Goal: Use online tool/utility: Utilize a website feature to perform a specific function

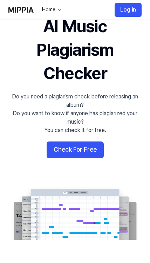
scroll to position [61, 0]
click at [62, 151] on button "Check For Free" at bounding box center [75, 150] width 57 height 17
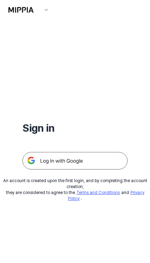
click at [45, 164] on img at bounding box center [74, 161] width 105 height 18
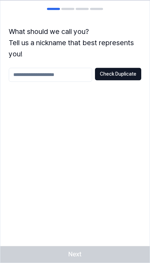
click at [16, 74] on input "text" at bounding box center [50, 75] width 83 height 14
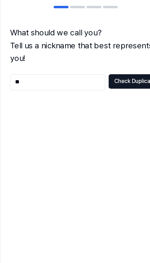
type input "**"
click at [124, 73] on button "Check Duplicate" at bounding box center [118, 74] width 46 height 13
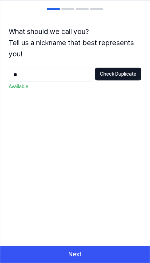
click at [99, 252] on button "Next" at bounding box center [74, 254] width 149 height 17
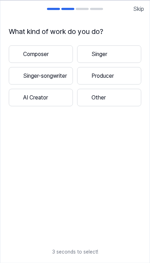
click at [29, 99] on button "AI Creator" at bounding box center [41, 98] width 64 height 18
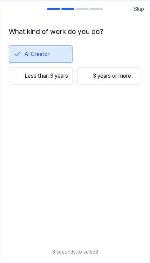
click at [133, 9] on span "Skip" at bounding box center [138, 9] width 11 height 8
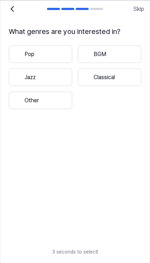
click at [140, 11] on span "Skip" at bounding box center [138, 9] width 11 height 8
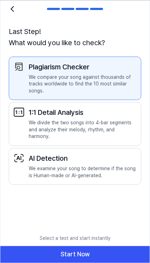
click at [32, 165] on p "We examine your song to determine if the song is Human-made or AI-generated." at bounding box center [83, 172] width 108 height 14
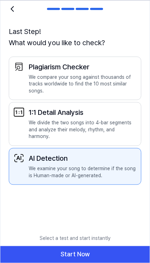
click at [101, 254] on button "Start Now" at bounding box center [74, 254] width 149 height 17
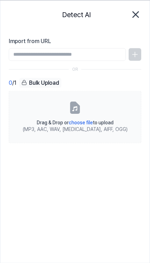
click at [78, 121] on span "choose file" at bounding box center [81, 122] width 24 height 6
click at [0, 0] on input "Drag & Drop or choose file to upload (MP3, AAC, WAV, FLAC, AIFF, OGG)" at bounding box center [0, 0] width 0 height 0
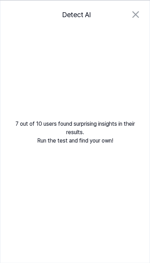
click at [103, 135] on div "7 out of 10 users found surprising insights in their results. Run the test and …" at bounding box center [74, 94] width 149 height 133
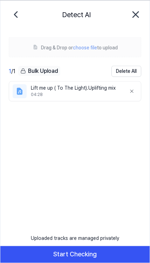
click at [99, 258] on button "Start Checking" at bounding box center [74, 254] width 149 height 17
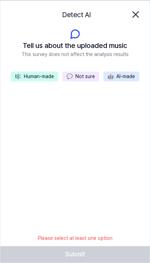
click at [30, 79] on button "🎼 Human-made" at bounding box center [34, 77] width 47 height 10
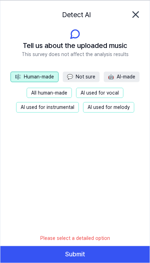
click at [89, 93] on button "AI used for vocal" at bounding box center [99, 93] width 47 height 11
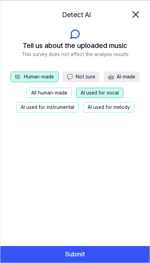
click at [98, 255] on button "Submit" at bounding box center [74, 254] width 149 height 17
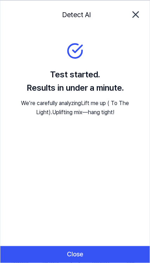
click at [78, 254] on button "Close" at bounding box center [74, 254] width 149 height 17
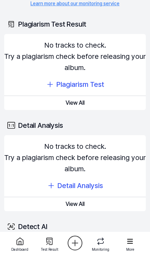
scroll to position [125, 0]
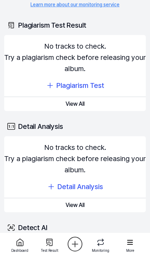
click at [77, 245] on div "Lift me up ( To The Light).Uplifting mix" at bounding box center [50, 248] width 85 height 7
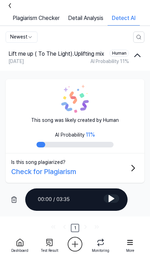
scroll to position [61, 0]
